Goal: Transaction & Acquisition: Purchase product/service

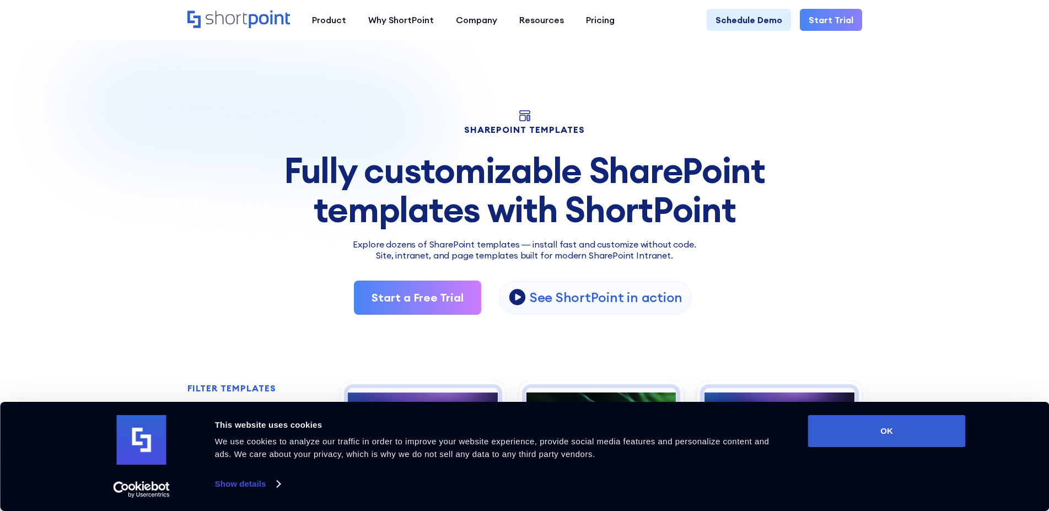
click at [598, 169] on div "Fully customizable SharePoint templates with ShortPoint" at bounding box center [524, 190] width 675 height 78
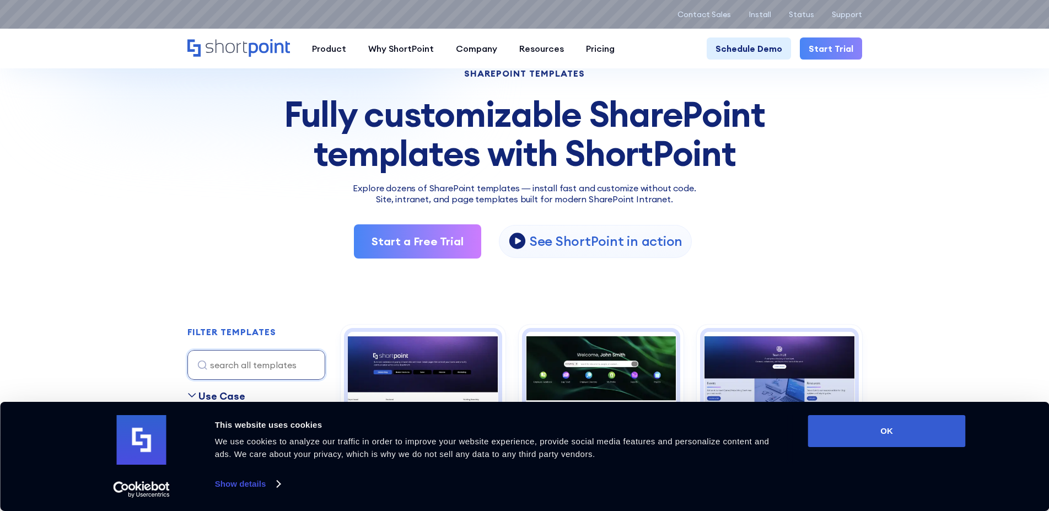
scroll to position [112, 0]
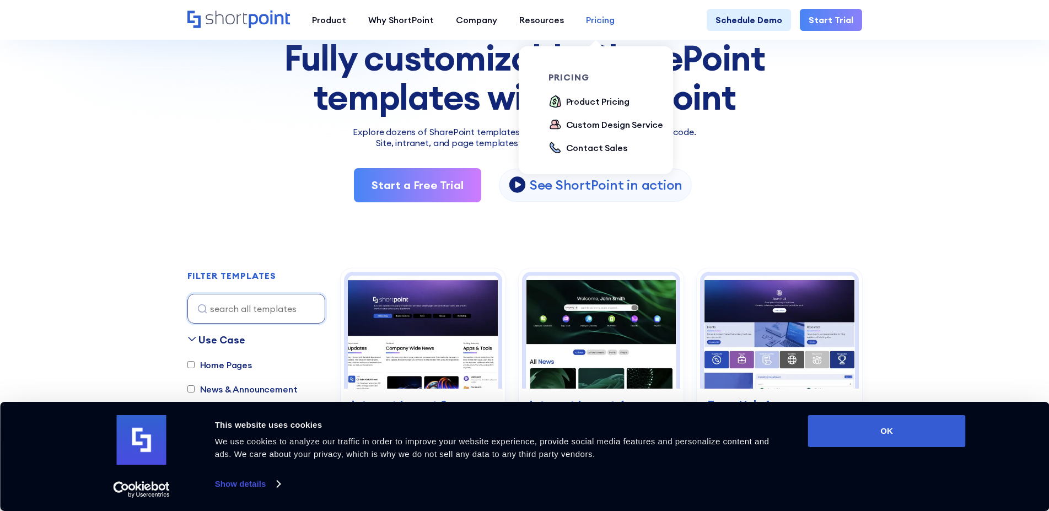
click at [587, 23] on div "Pricing" at bounding box center [600, 19] width 29 height 13
click at [556, 102] on icon at bounding box center [554, 101] width 13 height 13
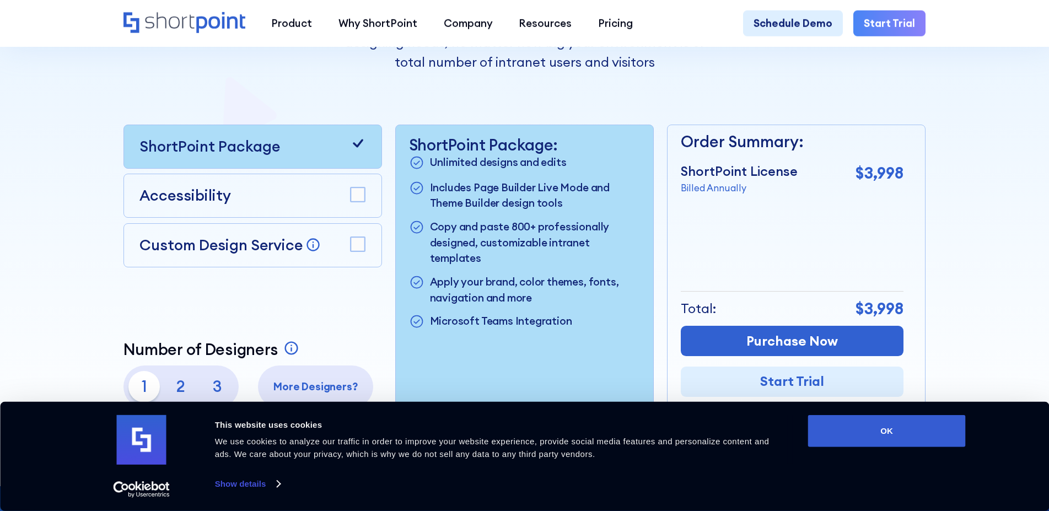
scroll to position [352, 0]
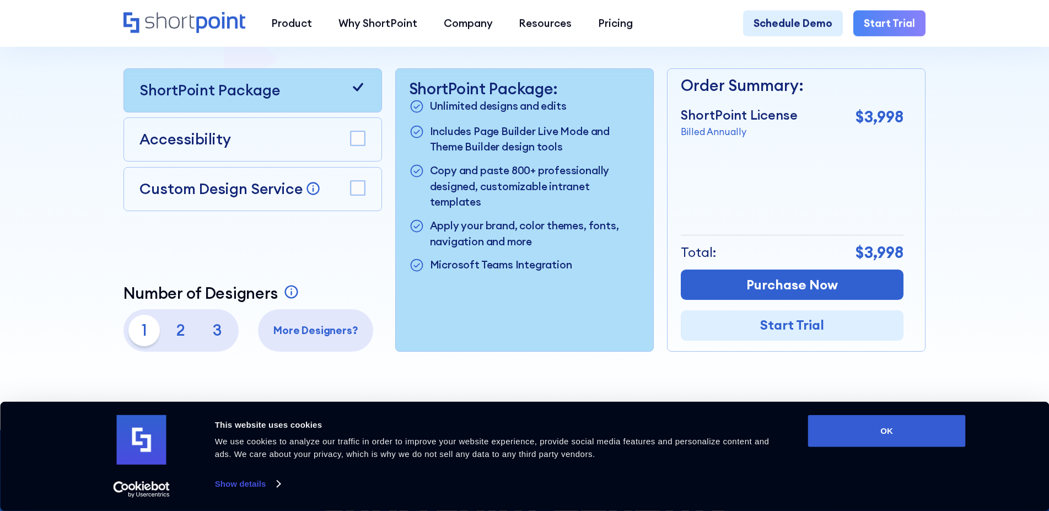
click at [363, 93] on icon at bounding box center [358, 87] width 16 height 16
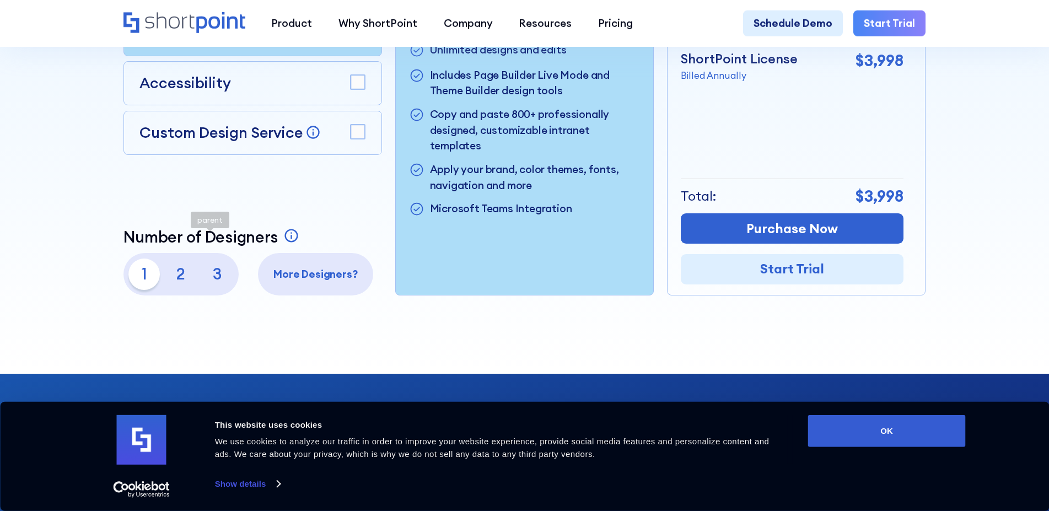
click at [219, 289] on p "3" at bounding box center [217, 273] width 31 height 31
click at [128, 285] on p "1" at bounding box center [143, 273] width 31 height 31
click at [165, 279] on p "2" at bounding box center [180, 273] width 31 height 31
click at [132, 279] on p "1" at bounding box center [143, 273] width 31 height 31
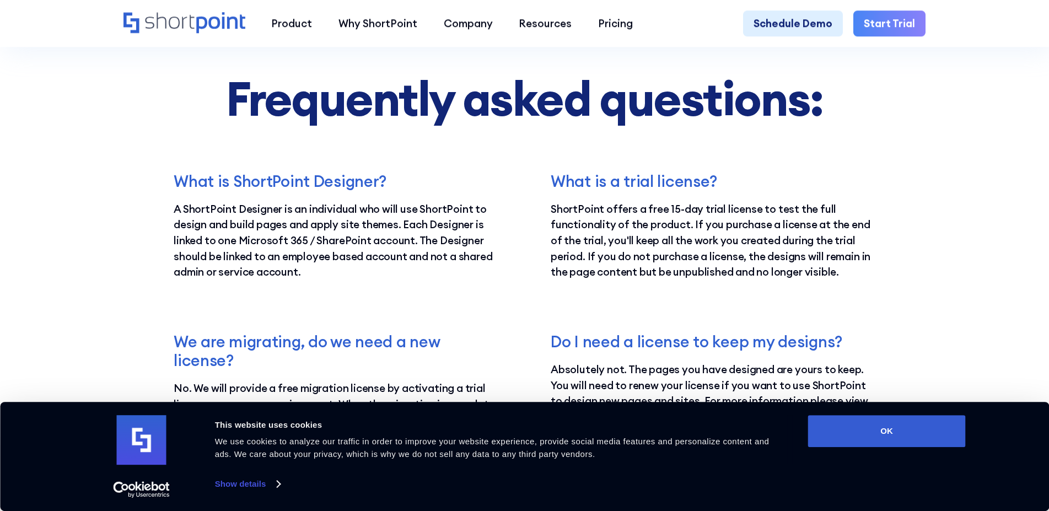
scroll to position [2323, 0]
